Goal: Navigation & Orientation: Find specific page/section

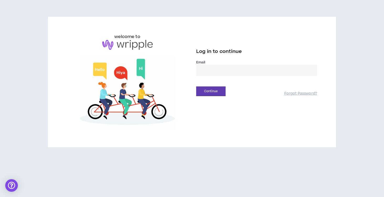
click at [210, 75] on input "email" at bounding box center [256, 70] width 121 height 11
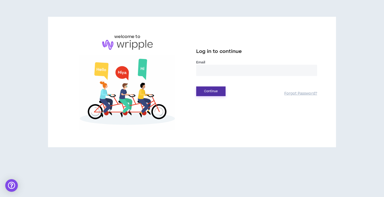
type input "**********"
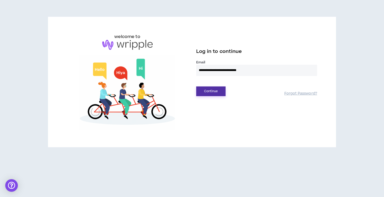
click at [206, 88] on button "Continue" at bounding box center [210, 92] width 29 height 10
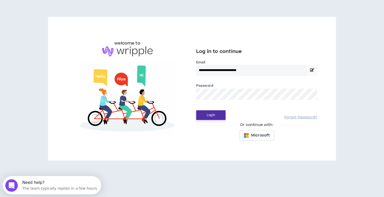
click at [212, 117] on button "Login" at bounding box center [210, 115] width 29 height 10
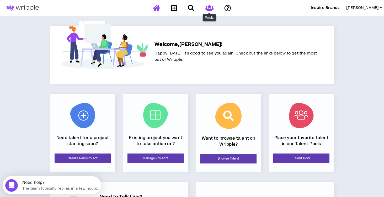
click at [209, 8] on icon at bounding box center [209, 8] width 8 height 7
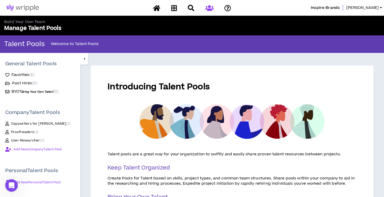
click at [26, 82] on span "Past Hires ( 5 )" at bounding box center [24, 83] width 25 height 5
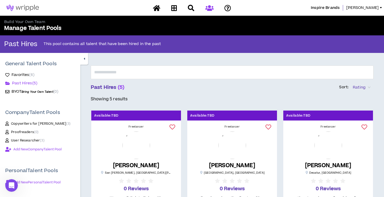
click at [23, 74] on span "Favorites ( 6 )" at bounding box center [23, 74] width 23 height 5
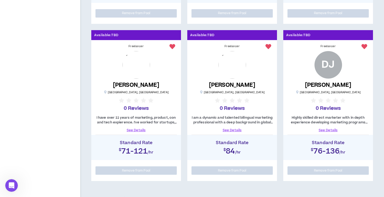
scroll to position [236, 0]
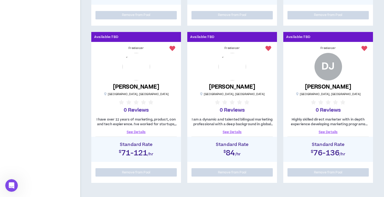
click at [231, 133] on link "See Details" at bounding box center [231, 132] width 81 height 5
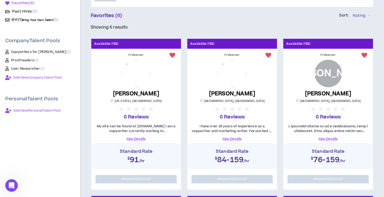
scroll to position [73, 0]
